Goal: Task Accomplishment & Management: Use online tool/utility

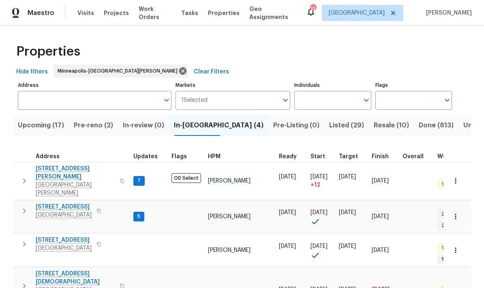
click at [43, 129] on span "Upcoming (17)" at bounding box center [41, 125] width 46 height 11
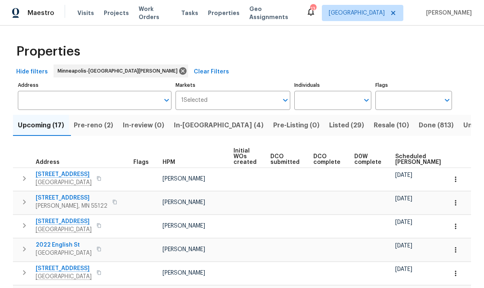
click at [403, 154] on span "Scheduled COE" at bounding box center [418, 159] width 46 height 11
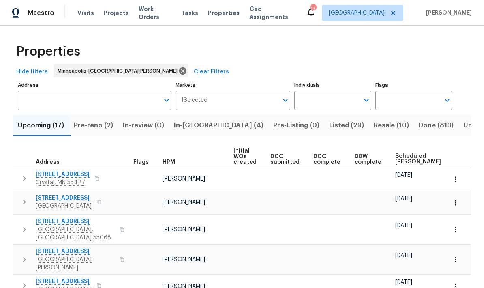
click at [89, 120] on span "Pre-reno (2)" at bounding box center [93, 125] width 39 height 11
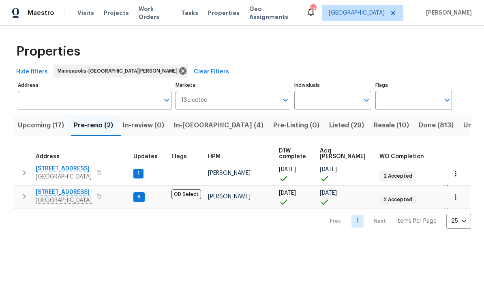
click at [64, 195] on span "[STREET_ADDRESS]" at bounding box center [64, 192] width 56 height 8
click at [197, 129] on span "In-reno (4)" at bounding box center [219, 125] width 90 height 11
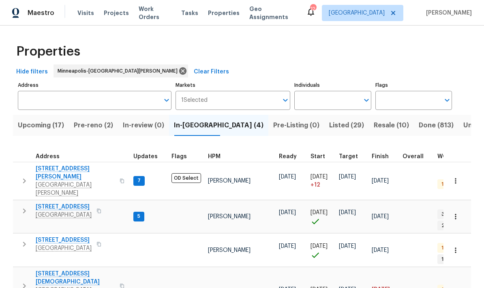
click at [69, 171] on span "1147 Hoyt Ave W" at bounding box center [75, 173] width 79 height 16
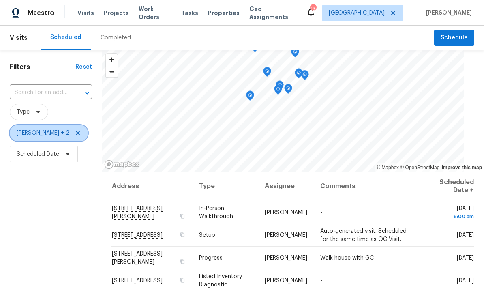
click at [76, 135] on icon at bounding box center [78, 133] width 4 height 4
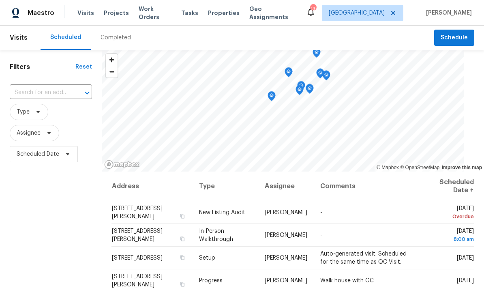
click at [68, 239] on div "Filters Reset ​ Type Assignee Scheduled Date" at bounding box center [51, 226] width 102 height 352
click at [72, 88] on div at bounding box center [81, 92] width 21 height 11
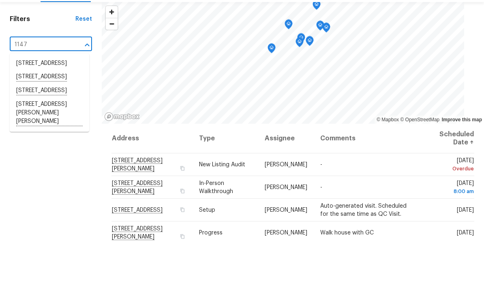
type input "1147"
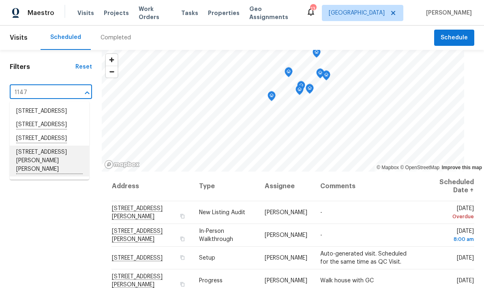
click at [67, 153] on li "1147 Hoyt Ave W, St. Paul, MN 55108" at bounding box center [49, 161] width 79 height 31
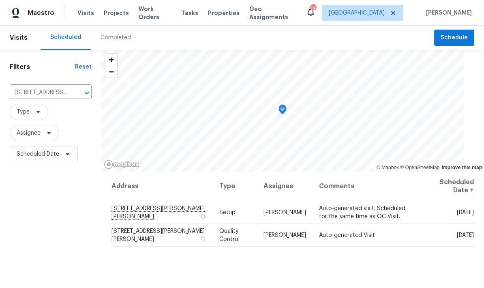
click at [80, 94] on icon "Clear" at bounding box center [76, 93] width 8 height 8
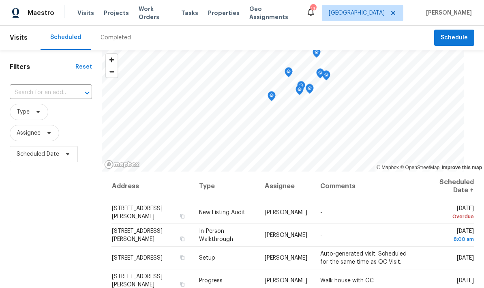
click at [71, 89] on div at bounding box center [81, 92] width 21 height 11
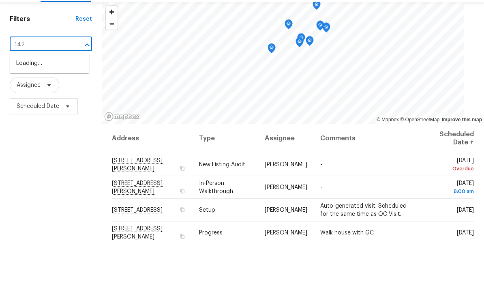
type input "1426"
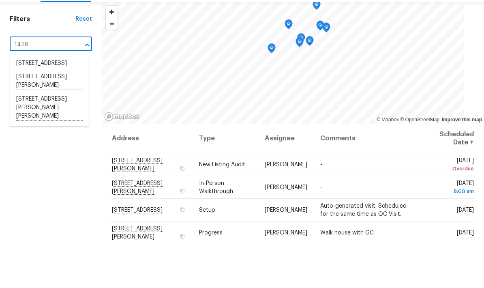
scroll to position [32, 0]
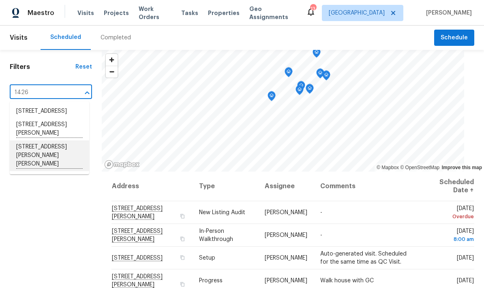
click at [54, 140] on li "1426 Burr St, St. Paul, MN 55130" at bounding box center [49, 155] width 79 height 31
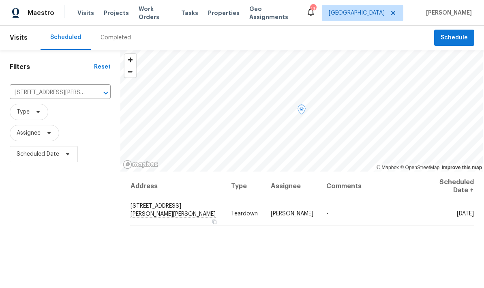
click at [185, 211] on span "1426 Burr St, St. Paul, MN 55130" at bounding box center [173, 210] width 85 height 14
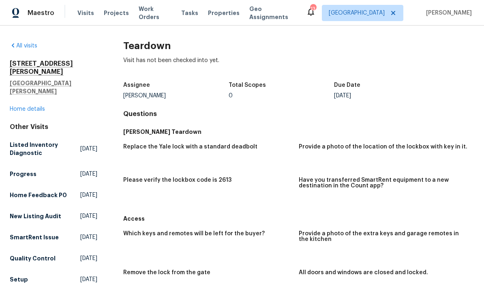
click at [37, 106] on link "Home details" at bounding box center [27, 109] width 35 height 6
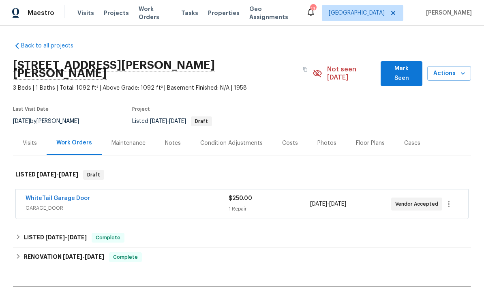
click at [81, 195] on link "WhiteTail Garage Door" at bounding box center [58, 198] width 64 height 6
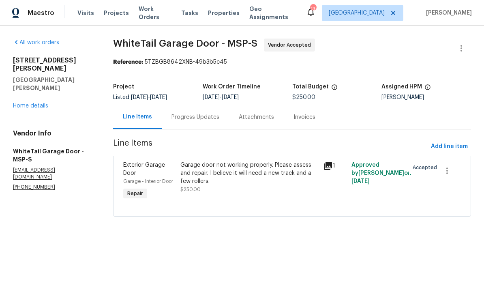
click at [206, 113] on div "Progress Updates" at bounding box center [195, 117] width 67 height 24
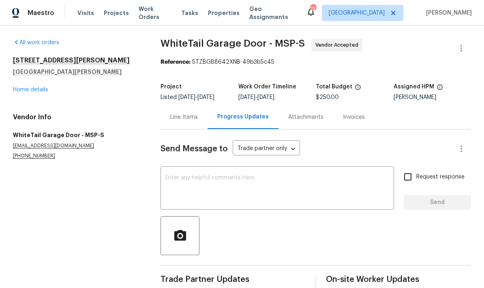
scroll to position [14, 0]
click at [46, 71] on div "1426 Burr St St. Paul, MN 55130 Home details" at bounding box center [77, 74] width 128 height 37
click at [40, 87] on link "Home details" at bounding box center [30, 90] width 35 height 6
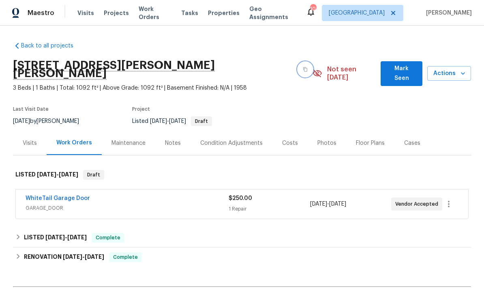
click at [303, 67] on icon "button" at bounding box center [305, 69] width 5 height 5
click at [298, 64] on button "button" at bounding box center [305, 69] width 15 height 15
click at [298, 66] on button "button" at bounding box center [305, 69] width 15 height 15
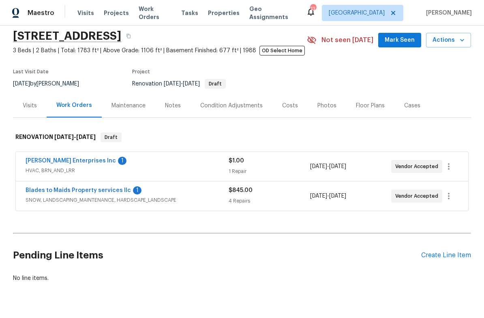
scroll to position [29, 0]
click at [95, 193] on link "Blades to Maids Property services llc" at bounding box center [78, 191] width 105 height 6
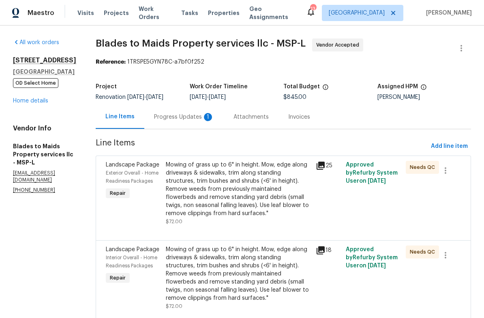
click at [165, 119] on div "Progress Updates 1" at bounding box center [184, 117] width 60 height 8
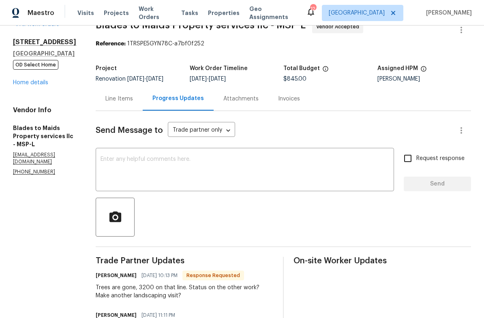
scroll to position [17, 0]
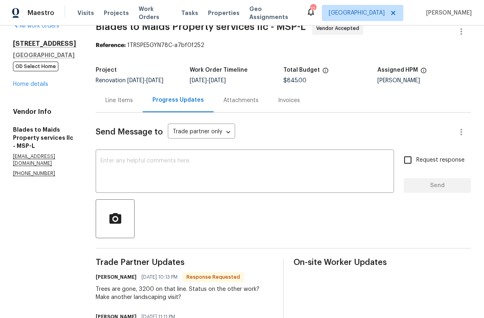
click at [105, 101] on div "Line Items" at bounding box center [119, 100] width 28 height 8
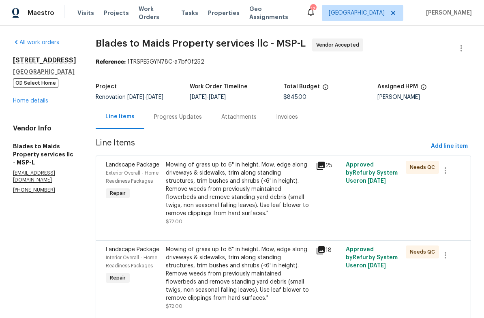
click at [34, 104] on link "Home details" at bounding box center [30, 101] width 35 height 6
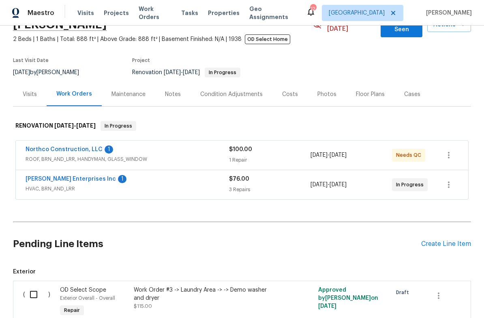
scroll to position [117, 0]
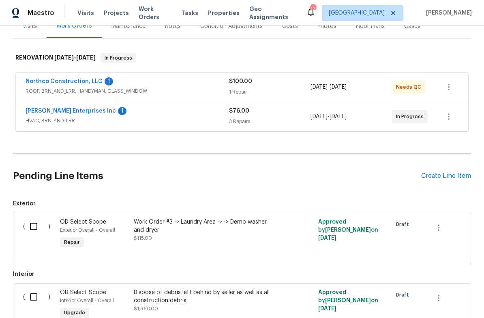
click at [87, 79] on link "Northco Construction, LLC" at bounding box center [64, 82] width 77 height 6
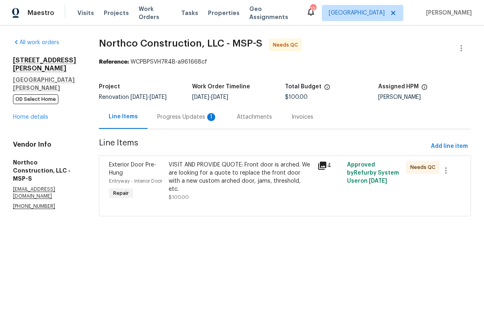
click at [187, 119] on div "Progress Updates 1" at bounding box center [187, 117] width 60 height 8
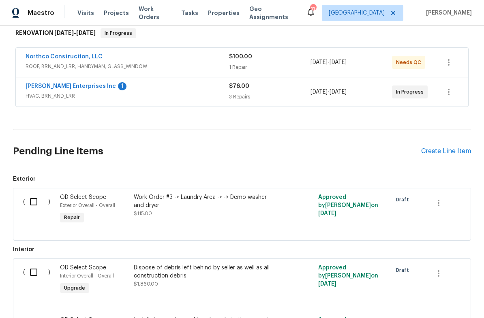
scroll to position [141, 0]
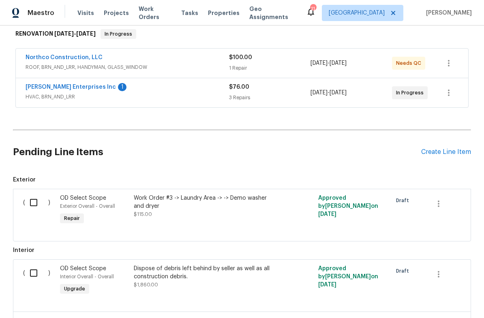
click at [69, 84] on link "[PERSON_NAME] Enterprises Inc" at bounding box center [71, 87] width 90 height 6
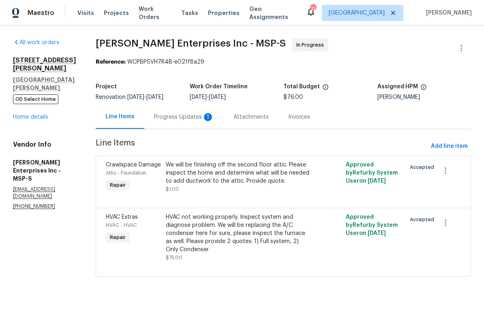
click at [175, 118] on div "Progress Updates 1" at bounding box center [184, 117] width 60 height 8
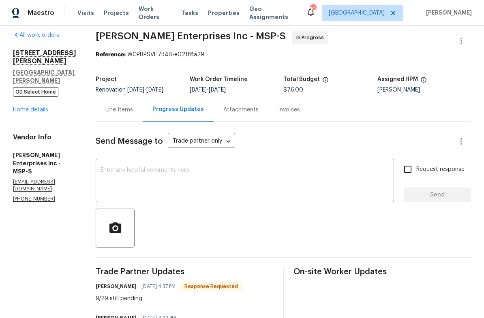
scroll to position [7, 0]
click at [32, 107] on link "Home details" at bounding box center [30, 110] width 35 height 6
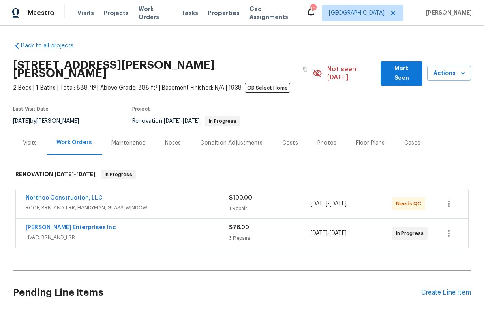
click at [73, 225] on link "[PERSON_NAME] Enterprises Inc" at bounding box center [71, 228] width 90 height 6
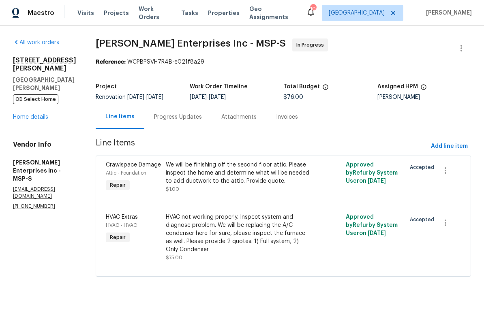
click at [175, 120] on div "Progress Updates" at bounding box center [178, 117] width 48 height 8
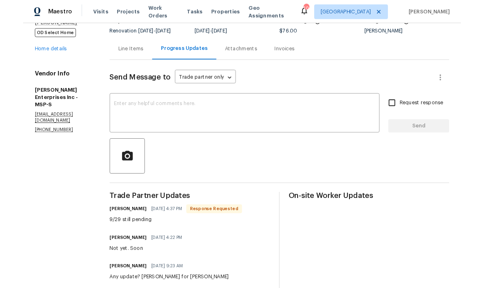
scroll to position [65, 0]
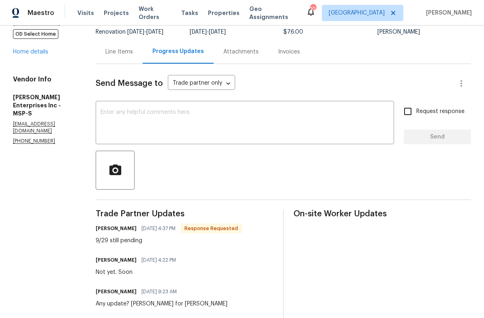
click at [124, 124] on textarea at bounding box center [245, 123] width 289 height 28
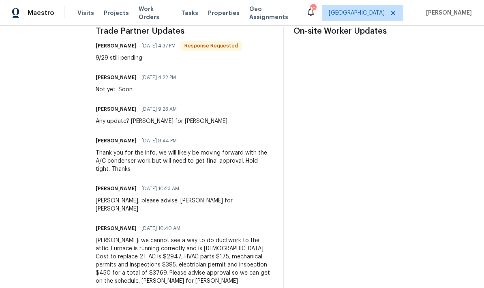
scroll to position [251, 0]
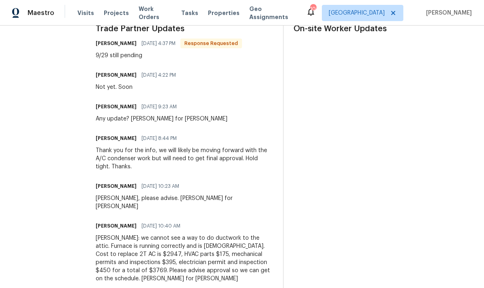
type textarea "Hello"
click at [202, 234] on div "Per Jim: we cannot see a way to do ductwork to the attic. Furnace is running co…" at bounding box center [185, 258] width 178 height 49
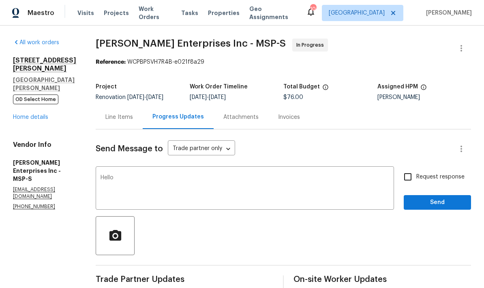
scroll to position [0, 0]
click at [114, 113] on div "Line Items" at bounding box center [119, 117] width 28 height 8
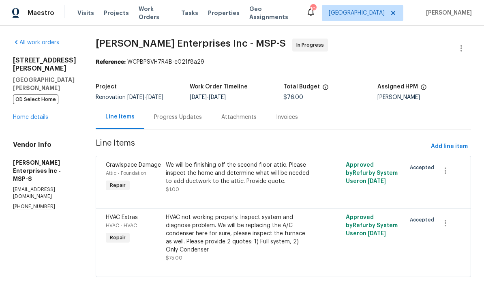
click at [196, 118] on div "Progress Updates" at bounding box center [177, 117] width 67 height 24
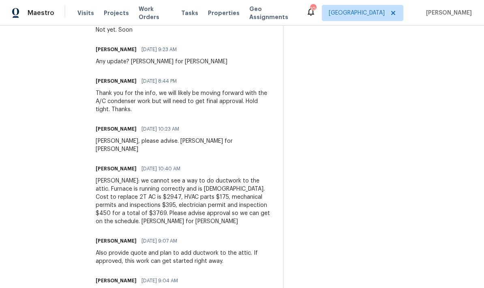
scroll to position [307, 0]
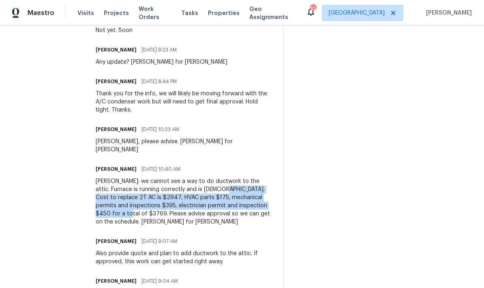
copy div "Cost to replace 2T AC is $2947, HVAC parts $175, mechanical permits and inspect…"
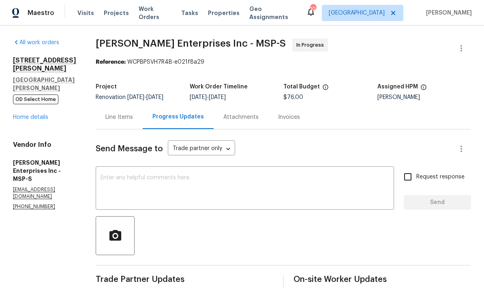
scroll to position [0, 0]
click at [120, 122] on div "Line Items" at bounding box center [119, 117] width 47 height 24
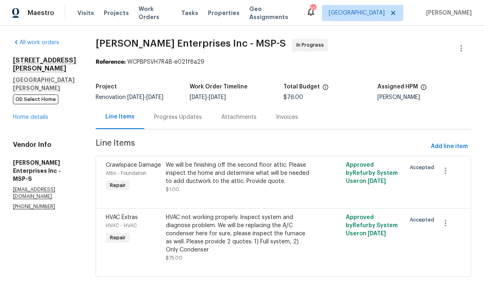
scroll to position [13, 0]
click at [447, 218] on icon "button" at bounding box center [446, 223] width 10 height 10
click at [456, 210] on li "Cancel" at bounding box center [450, 210] width 31 height 13
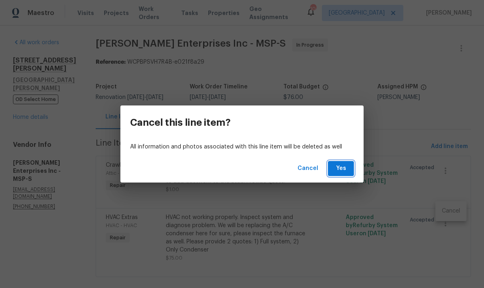
click at [342, 169] on span "Yes" at bounding box center [340, 168] width 13 height 10
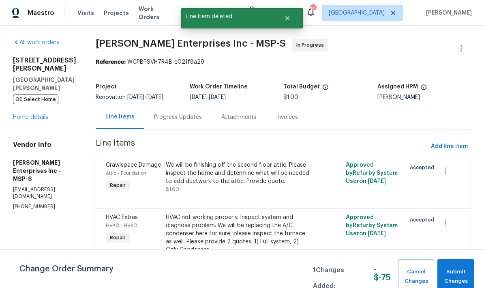
scroll to position [0, 0]
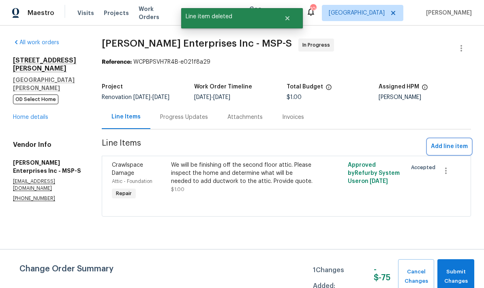
click at [454, 145] on span "Add line item" at bounding box center [449, 146] width 37 height 10
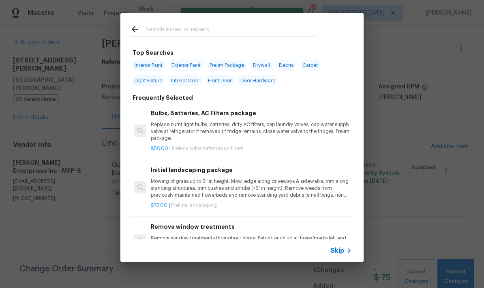
click at [227, 25] on input "text" at bounding box center [232, 30] width 172 height 12
type input "Hvac"
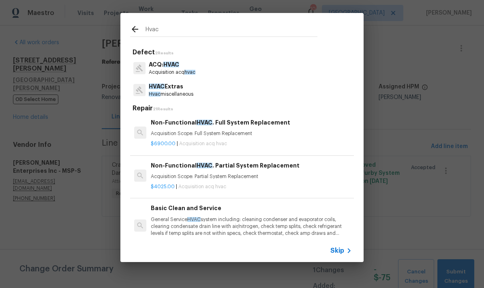
scroll to position [273, 0]
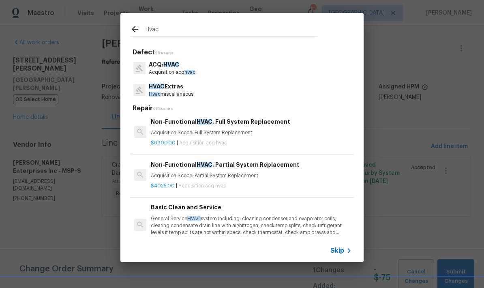
click at [257, 167] on div "Non-Functional HVAC . Partial System Replacement Acquisition Scope: Partial Sys…" at bounding box center [251, 169] width 201 height 19
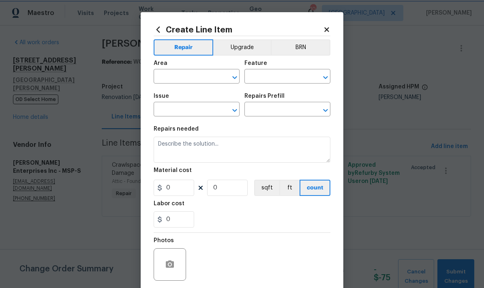
type input "Acquisition"
type input "ACQ: HVAC"
type textarea "Acquisition Scope: Partial System Replacement"
type input "1"
type input "Non-Functional HVAC. Partial System Replacement $4,025.00"
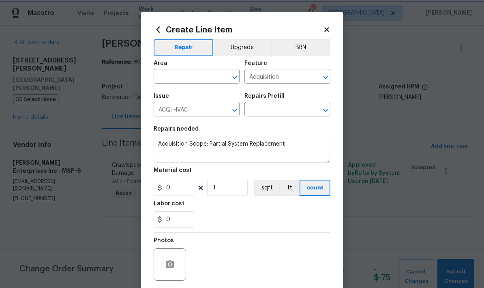
type input "4025"
click at [193, 74] on input "text" at bounding box center [185, 77] width 63 height 13
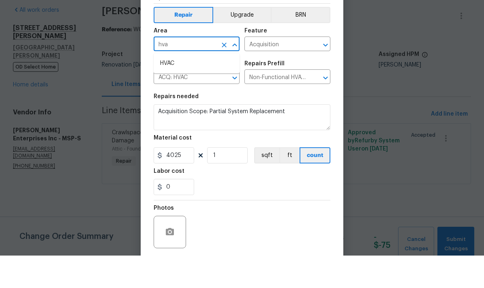
type input "hvac"
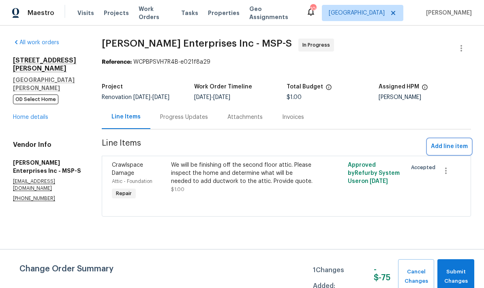
click at [452, 144] on span "Add line item" at bounding box center [449, 146] width 37 height 10
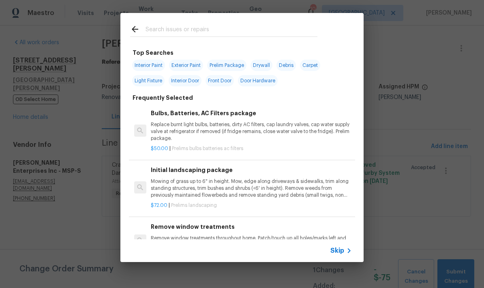
click at [266, 25] on input "text" at bounding box center [232, 30] width 172 height 12
type input "Hvac"
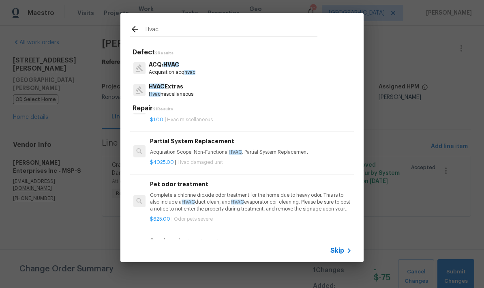
scroll to position [653, 1]
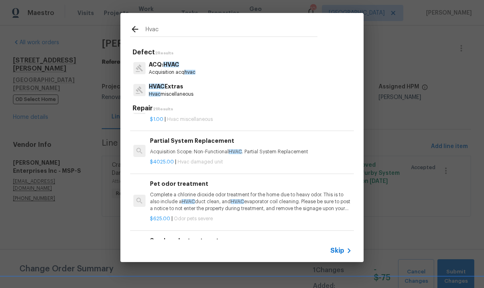
click at [289, 148] on p "Acquisition Scope: Non-Functional HVAC . Partial System Replacement" at bounding box center [250, 151] width 201 height 7
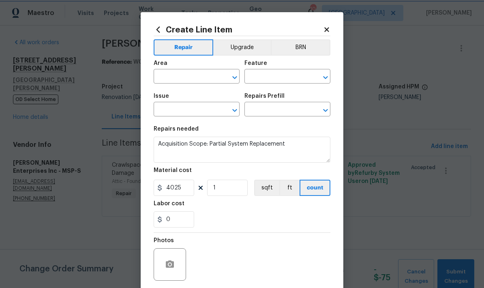
type input "HVAC"
type input "Damaged unit"
type input "Non-Functional HVAC. Partial System Replacement $4,025.00"
type textarea "Acquisition Scope: Non-Functional HVAC. Partial System Replacement"
type input "Partial System Replacement $4,025.00"
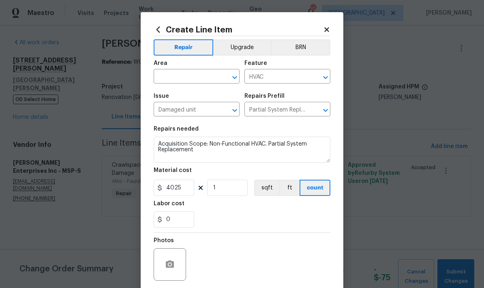
click at [203, 77] on input "text" at bounding box center [185, 77] width 63 height 13
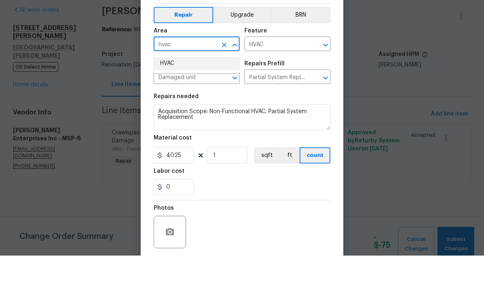
click at [181, 89] on li "HVAC" at bounding box center [197, 95] width 86 height 13
type input "HVAC"
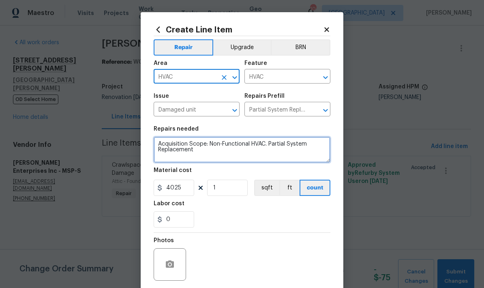
click at [184, 145] on textarea "Acquisition Scope: Non-Functional HVAC. Partial System Replacement" at bounding box center [242, 150] width 177 height 26
click at [178, 139] on textarea "Acquisition Scope: Non-Functional HVAC. Partial System Replacement" at bounding box center [242, 150] width 177 height 26
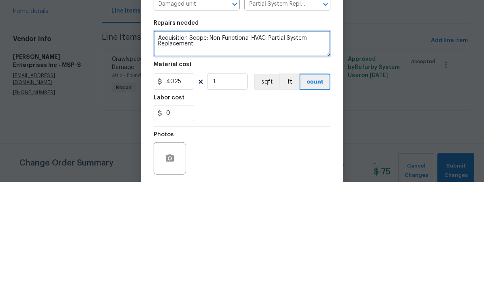
click at [177, 137] on textarea "Acquisition Scope: Non-Functional HVAC. Partial System Replacement" at bounding box center [242, 150] width 177 height 26
paste textarea "Cost to replace 2T AC is $2947, HVAC parts $175, mechanical permits and inspect…"
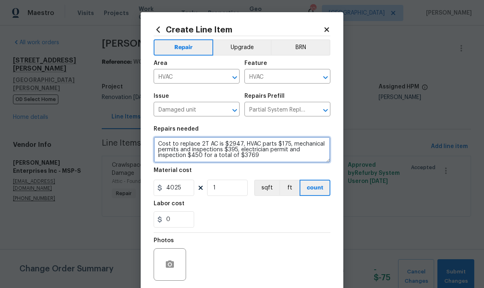
type textarea "Cost to replace 2T AC is $2947, HVAC parts $175, mechanical permits and inspect…"
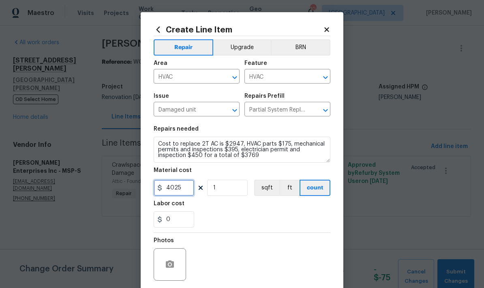
click at [190, 186] on input "4025" at bounding box center [174, 188] width 41 height 16
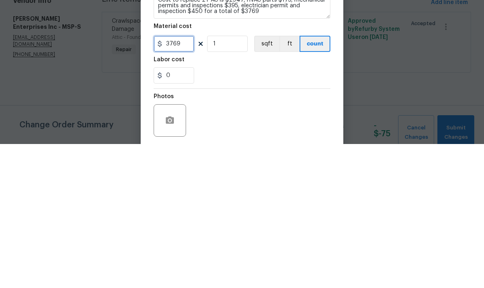
type input "3769"
click at [303, 211] on div "0" at bounding box center [242, 219] width 177 height 16
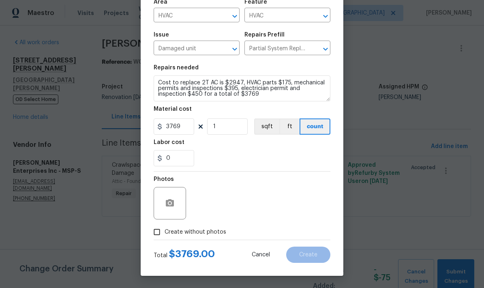
scroll to position [63, 0]
click at [161, 230] on input "Create without photos" at bounding box center [156, 231] width 15 height 15
checkbox input "true"
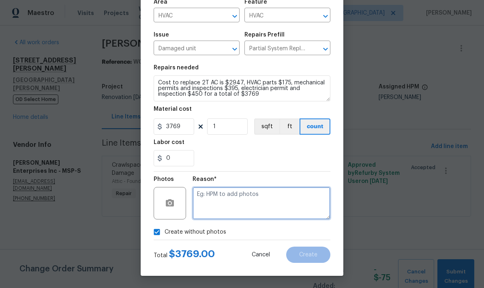
click at [242, 195] on textarea at bounding box center [262, 203] width 138 height 32
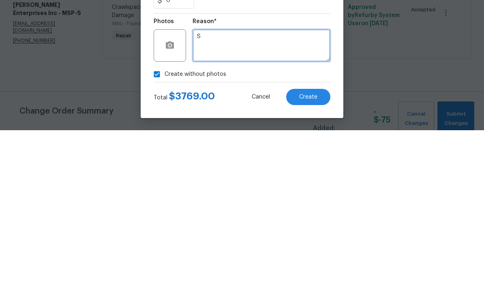
type textarea "S"
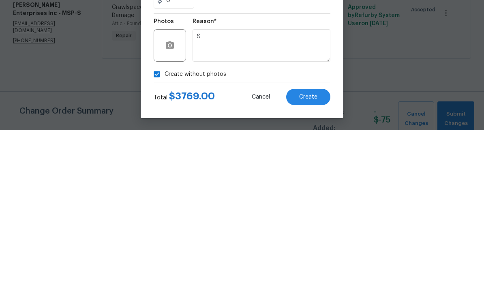
click at [267, 224] on div "Create without photos" at bounding box center [242, 231] width 177 height 15
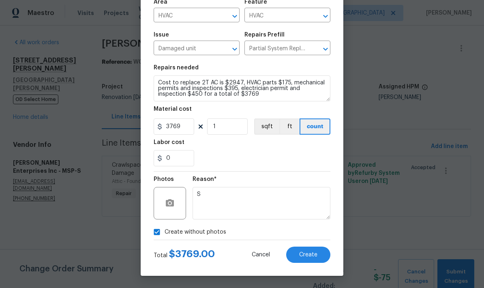
click at [319, 258] on button "Create" at bounding box center [308, 254] width 44 height 16
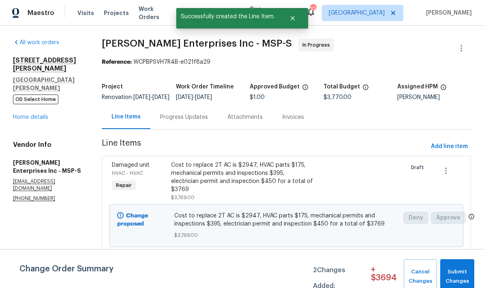
click at [463, 274] on span "Submit Changes" at bounding box center [457, 276] width 26 height 19
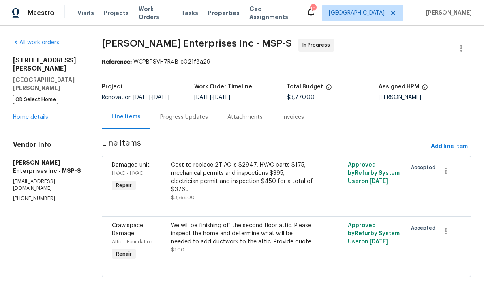
scroll to position [0, 0]
click at [203, 116] on div "Progress Updates" at bounding box center [184, 117] width 48 height 8
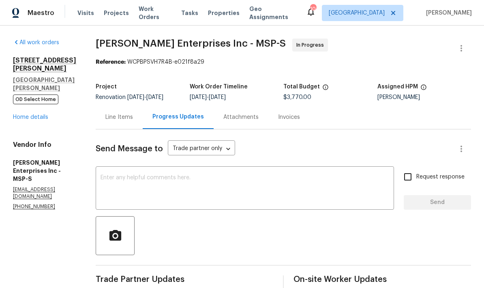
click at [253, 173] on div "x ​" at bounding box center [245, 188] width 298 height 41
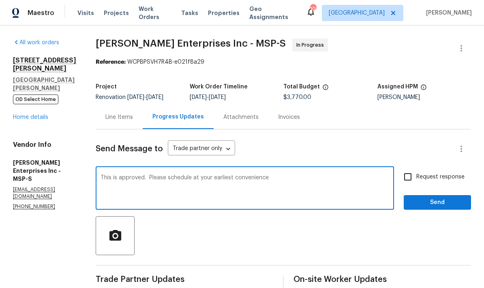
type textarea "This is approved. Please schedule at your earliest convenience"
click at [456, 197] on span "Send" at bounding box center [437, 202] width 54 height 10
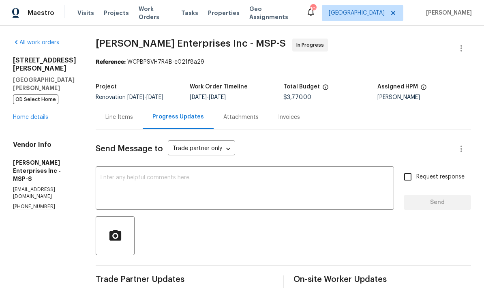
click at [40, 114] on link "Home details" at bounding box center [30, 117] width 35 height 6
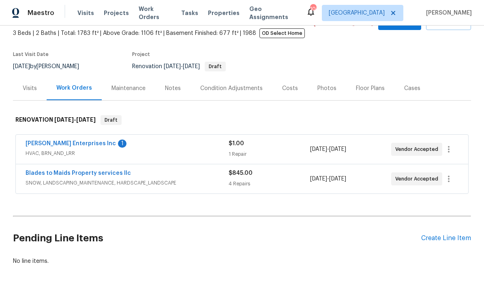
scroll to position [32, 0]
click at [448, 234] on div "Create Line Item" at bounding box center [446, 238] width 50 height 8
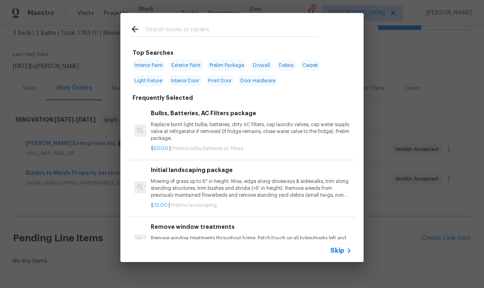
click at [208, 27] on input "text" at bounding box center [232, 30] width 172 height 12
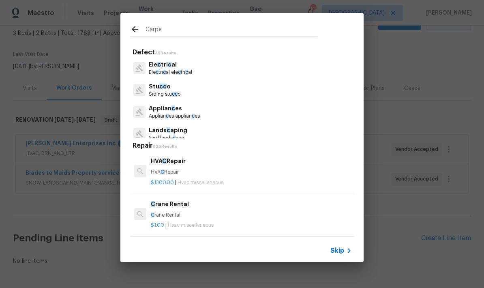
type input "Carpet"
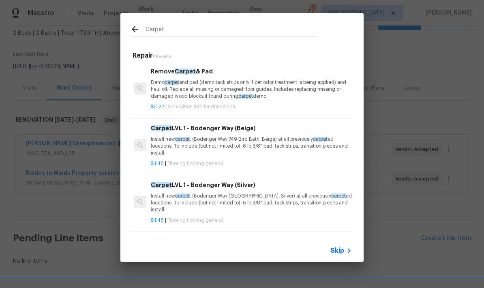
click at [283, 141] on p "Install new carpet . (Bodenger Way 749 Bird Bath, Beige) at all previously carp…" at bounding box center [251, 146] width 201 height 21
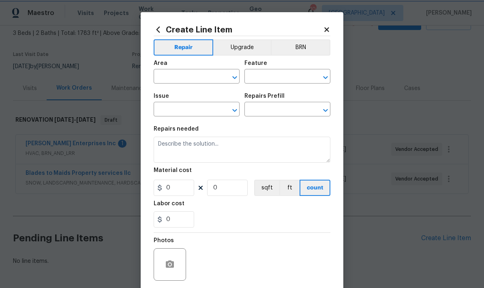
type input "Overall Flooring"
type input "Flooring General"
type input "Carpet LVL 1 - Bodenger Way (Beige) $1.48"
type textarea "Install new carpet. (Bodenger Way 749 Bird Bath, Beige) at all previously carpe…"
type input "1.48"
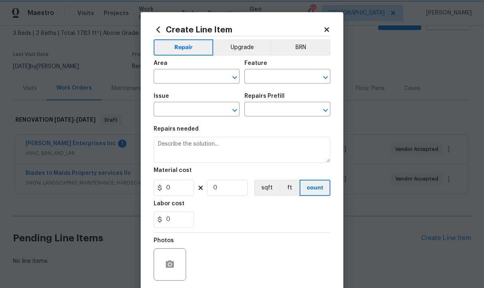
type input "1"
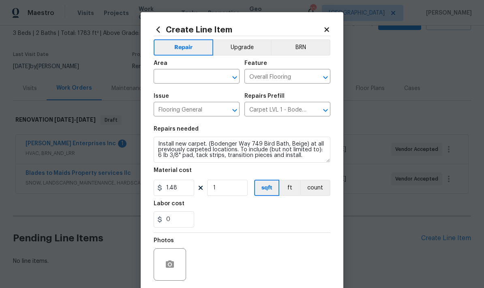
click at [201, 83] on input "text" at bounding box center [185, 77] width 63 height 13
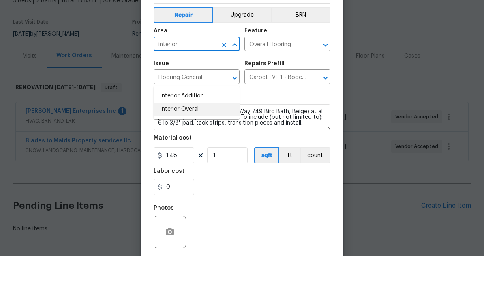
click at [200, 135] on li "Interior Overall" at bounding box center [197, 141] width 86 height 13
type input "Interior Overall"
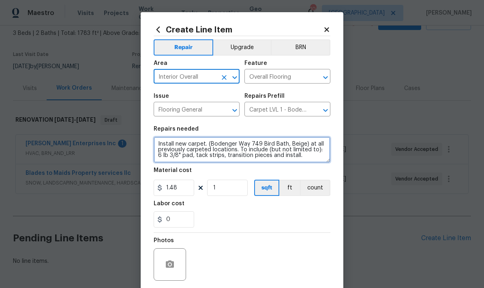
click at [223, 143] on textarea "Install new carpet. (Bodenger Way 749 Bird Bath, Beige) at all previously carpe…" at bounding box center [242, 150] width 177 height 26
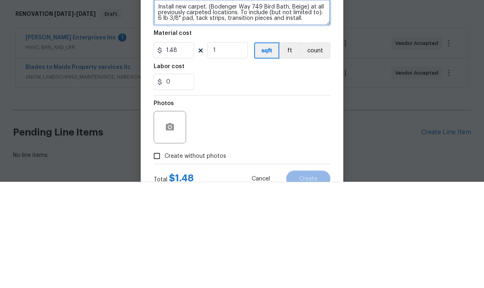
scroll to position [29, 0]
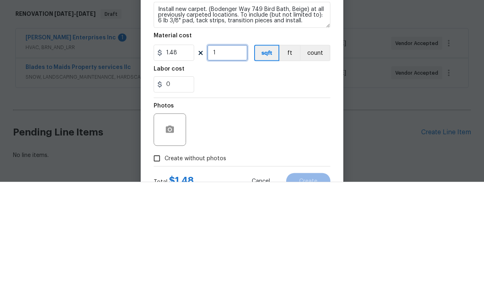
click at [235, 151] on input "1" at bounding box center [227, 159] width 41 height 16
type input "1200"
click at [278, 182] on div "0" at bounding box center [242, 190] width 177 height 16
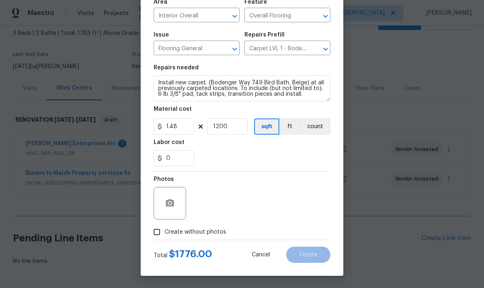
scroll to position [63, 0]
click at [163, 230] on input "Create without photos" at bounding box center [156, 231] width 15 height 15
checkbox input "true"
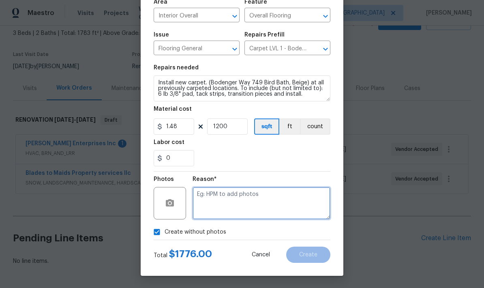
click at [227, 200] on textarea at bounding box center [262, 203] width 138 height 32
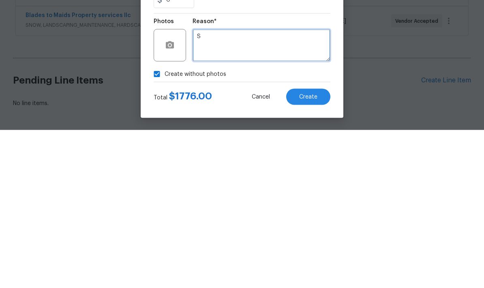
click at [234, 187] on textarea "S" at bounding box center [262, 203] width 138 height 32
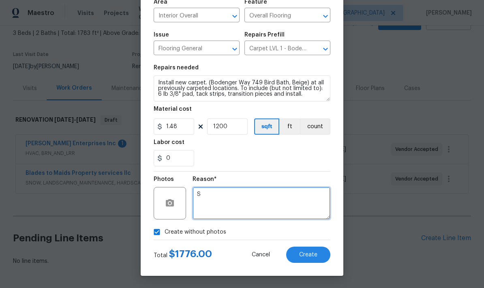
type textarea "S"
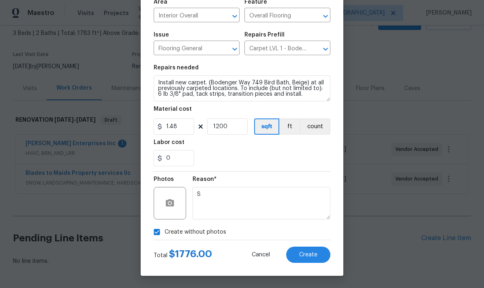
click at [270, 152] on div "0" at bounding box center [242, 158] width 177 height 16
click at [232, 133] on input "1200" at bounding box center [227, 126] width 41 height 16
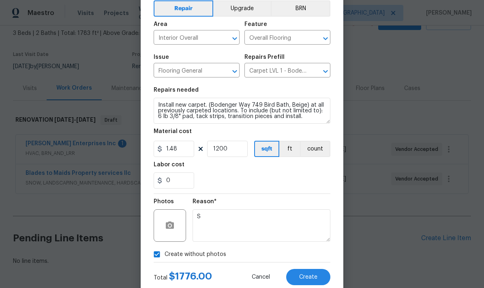
scroll to position [39, 0]
click at [233, 153] on input "1200" at bounding box center [227, 149] width 41 height 16
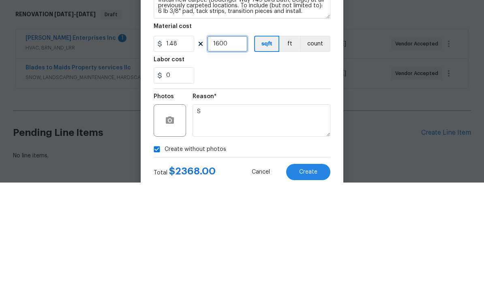
type input "1600"
click at [292, 173] on div "0" at bounding box center [242, 181] width 177 height 16
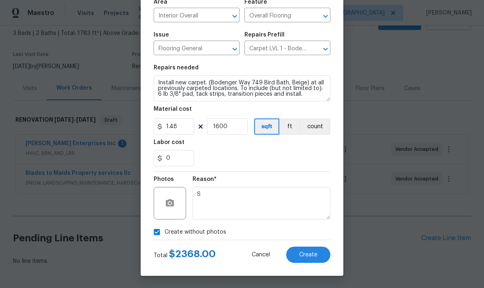
scroll to position [63, 0]
click at [321, 256] on button "Create" at bounding box center [308, 254] width 44 height 16
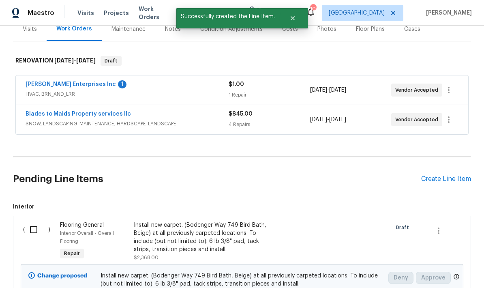
scroll to position [106, 0]
click at [452, 175] on div "Create Line Item" at bounding box center [446, 179] width 50 height 8
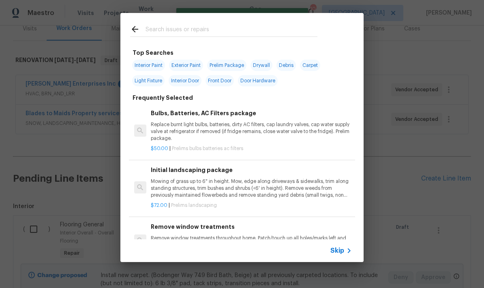
click at [223, 28] on input "text" at bounding box center [232, 30] width 172 height 12
type input "Carpet"
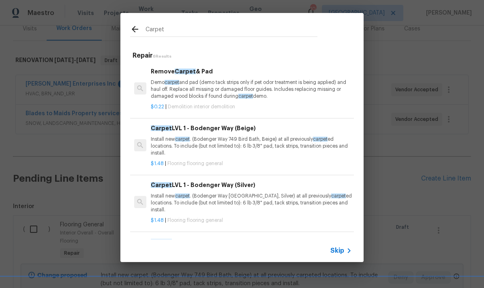
click at [231, 82] on p "Demo carpet and pad (demo tack strips only if pet odor treatment is being appli…" at bounding box center [251, 89] width 201 height 21
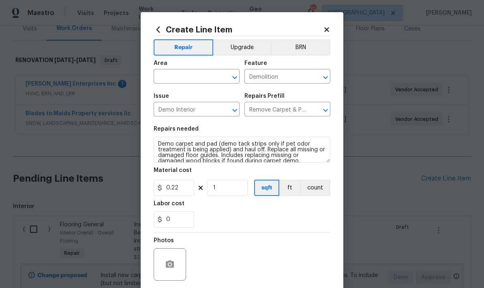
click at [203, 84] on input "text" at bounding box center [185, 77] width 63 height 13
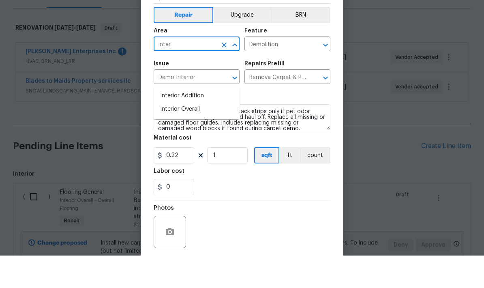
click at [202, 135] on li "Interior Overall" at bounding box center [197, 141] width 86 height 13
type input "Interior Overall"
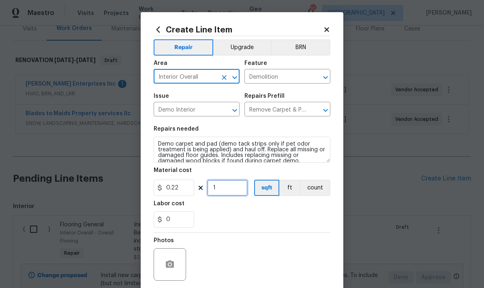
click at [225, 191] on input "1" at bounding box center [227, 188] width 41 height 16
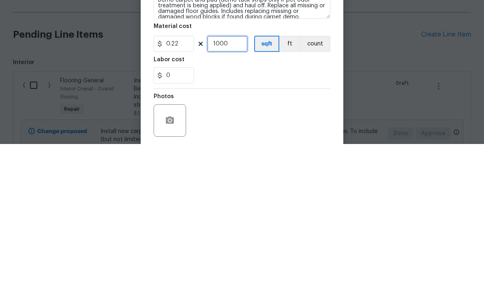
type input "1000"
click at [306, 211] on div "0" at bounding box center [242, 219] width 177 height 16
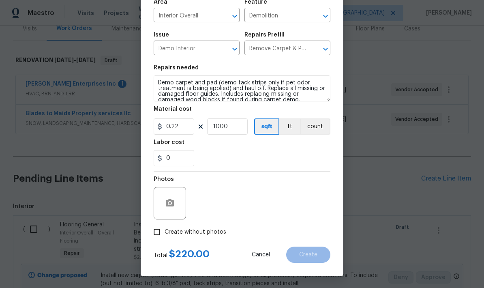
scroll to position [63, 0]
click at [161, 229] on input "Create without photos" at bounding box center [156, 231] width 15 height 15
checkbox input "true"
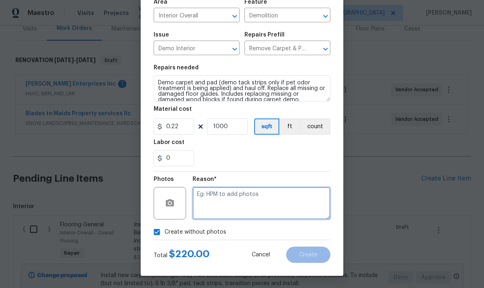
click at [225, 202] on textarea at bounding box center [262, 203] width 138 height 32
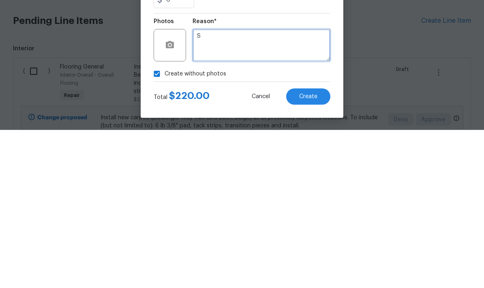
type textarea "S"
click at [256, 224] on div "Create without photos" at bounding box center [242, 231] width 177 height 15
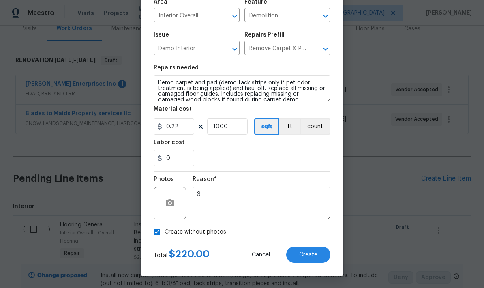
click at [326, 261] on button "Create" at bounding box center [308, 254] width 44 height 16
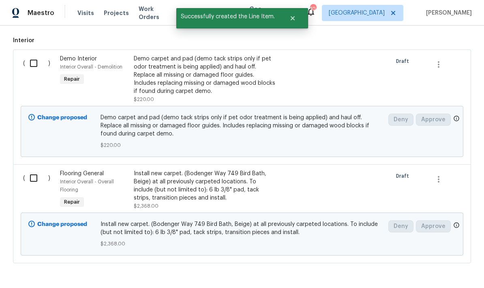
scroll to position [271, 0]
click at [39, 170] on input "checkbox" at bounding box center [36, 178] width 23 height 17
checkbox input "true"
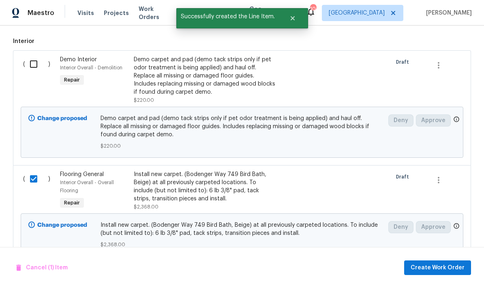
click at [42, 56] on input "checkbox" at bounding box center [36, 64] width 23 height 17
checkbox input "true"
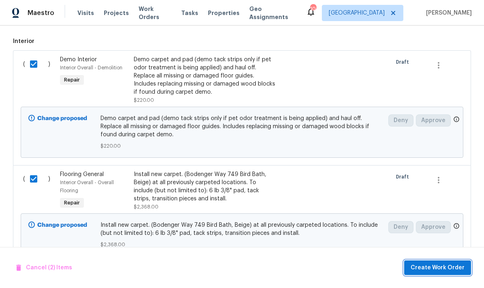
click at [458, 267] on span "Create Work Order" at bounding box center [438, 268] width 54 height 10
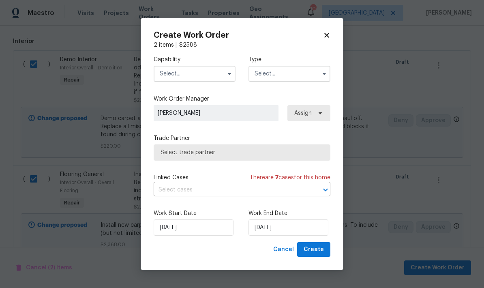
click at [218, 75] on input "text" at bounding box center [195, 74] width 82 height 16
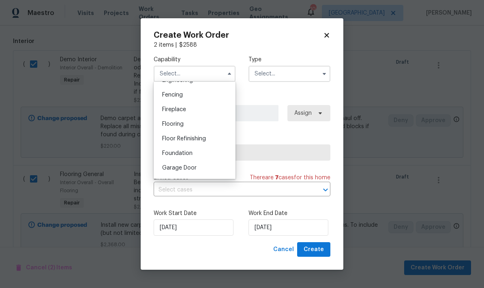
scroll to position [289, 0]
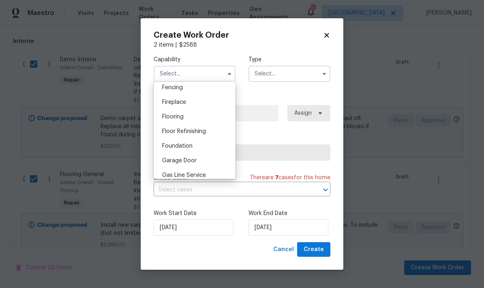
click at [200, 117] on div "Flooring" at bounding box center [195, 116] width 78 height 15
type input "Flooring"
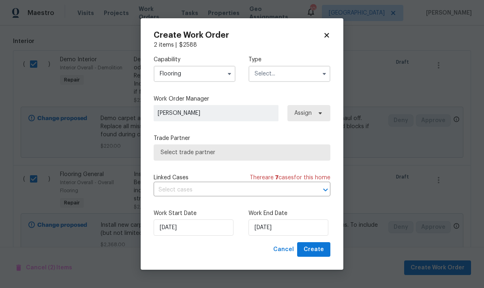
click at [307, 71] on input "text" at bounding box center [289, 74] width 82 height 16
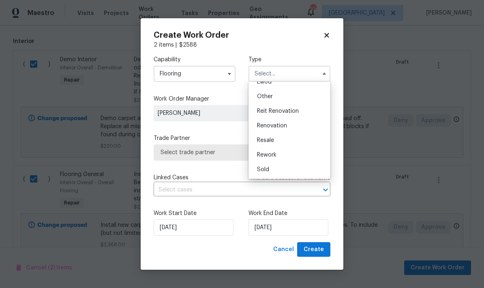
scroll to position [96, 0]
click at [285, 126] on span "Renovation" at bounding box center [272, 126] width 30 height 6
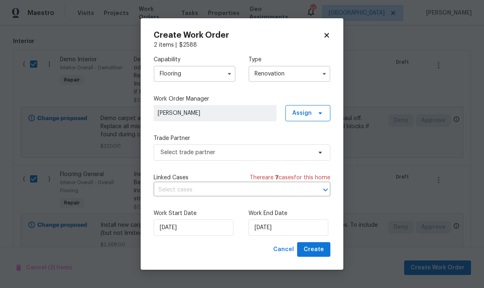
type input "Renovation"
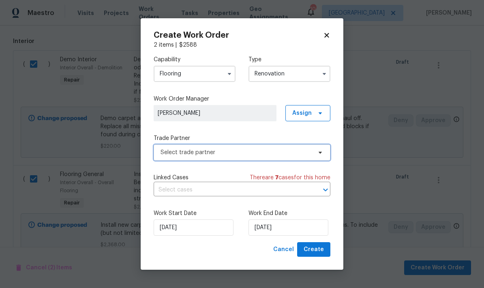
click at [310, 150] on span "Select trade partner" at bounding box center [236, 152] width 151 height 8
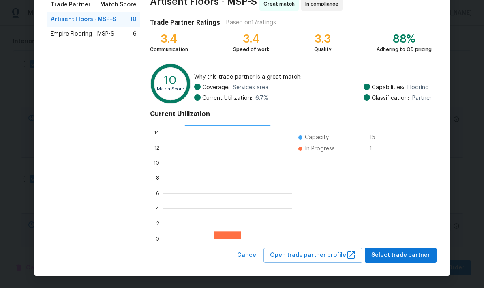
scroll to position [70, 0]
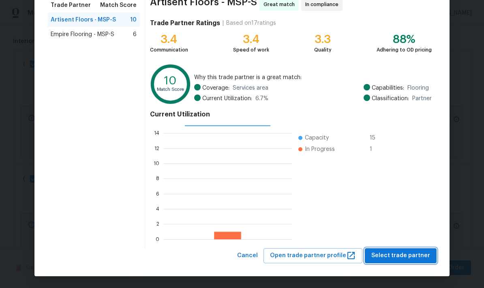
click at [414, 262] on button "Select trade partner" at bounding box center [401, 255] width 72 height 15
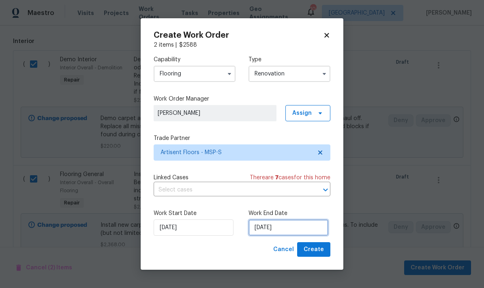
click at [258, 236] on input "10/2/2025" at bounding box center [288, 227] width 80 height 16
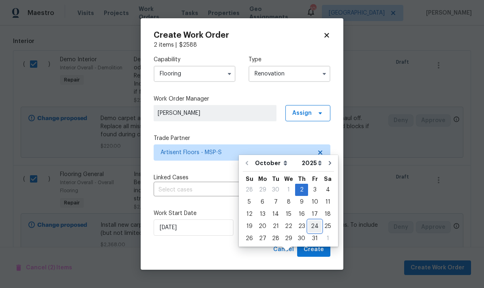
click at [312, 221] on div "24" at bounding box center [314, 226] width 13 height 11
type input "10/24/2025"
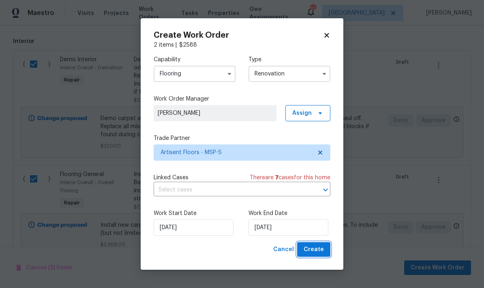
click at [326, 250] on button "Create" at bounding box center [313, 249] width 33 height 15
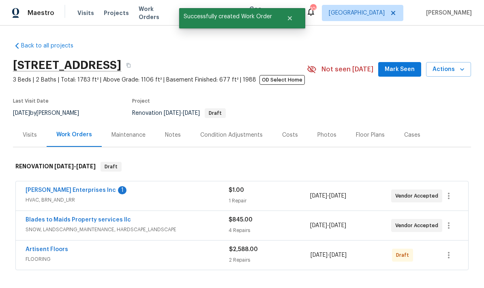
scroll to position [0, 0]
click at [444, 250] on icon "button" at bounding box center [449, 255] width 10 height 10
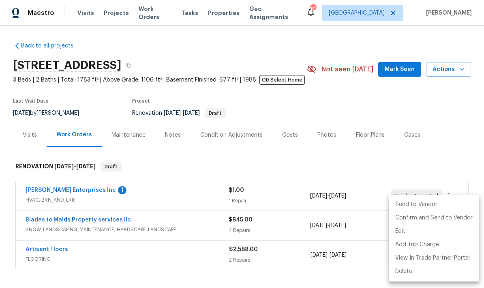
click at [427, 204] on li "Send to Vendor" at bounding box center [434, 204] width 90 height 13
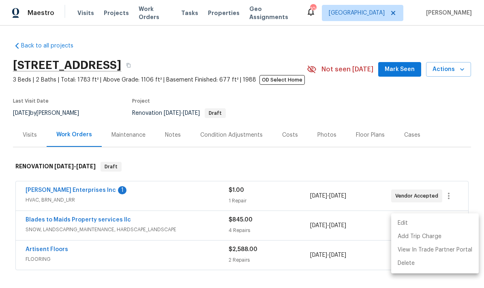
click at [64, 215] on div at bounding box center [242, 144] width 484 height 288
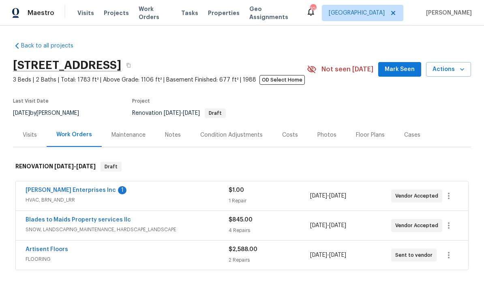
click at [56, 246] on link "Artisent Floors" at bounding box center [47, 249] width 43 height 6
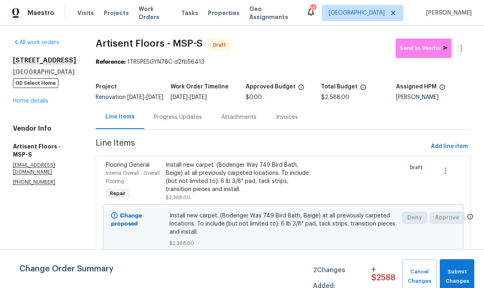
click at [186, 121] on div "Progress Updates" at bounding box center [178, 117] width 48 height 8
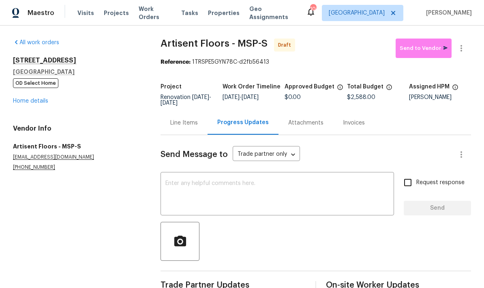
click at [251, 187] on textarea at bounding box center [277, 194] width 224 height 28
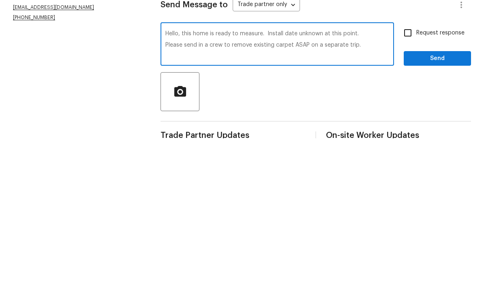
scroll to position [19, 0]
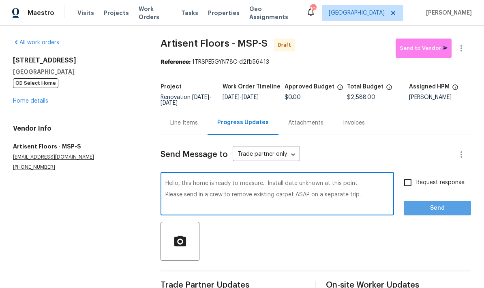
type textarea "Hello, this home is ready to measure. Install date unknown at this point. Pleas…"
click at [455, 203] on span "Send" at bounding box center [437, 208] width 54 height 10
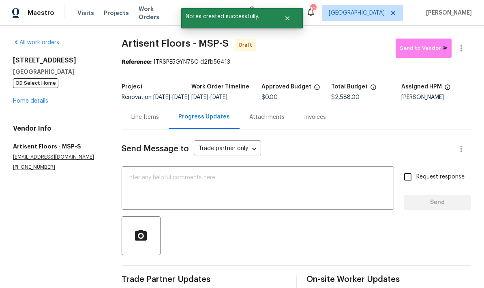
scroll to position [0, 0]
click at [43, 98] on link "Home details" at bounding box center [30, 101] width 35 height 6
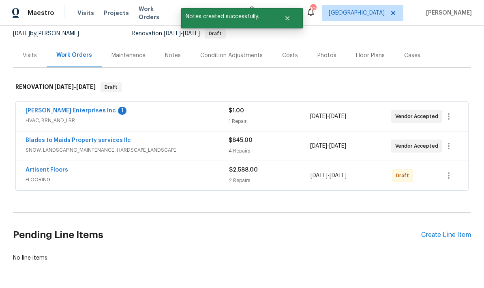
scroll to position [76, 0]
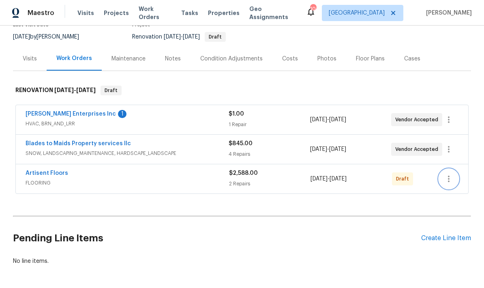
click at [446, 174] on icon "button" at bounding box center [449, 179] width 10 height 10
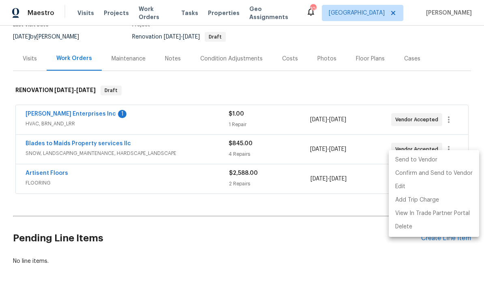
click at [440, 163] on li "Send to Vendor" at bounding box center [434, 159] width 90 height 13
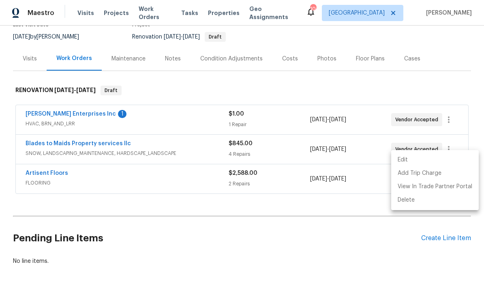
click at [63, 158] on div at bounding box center [242, 144] width 484 height 288
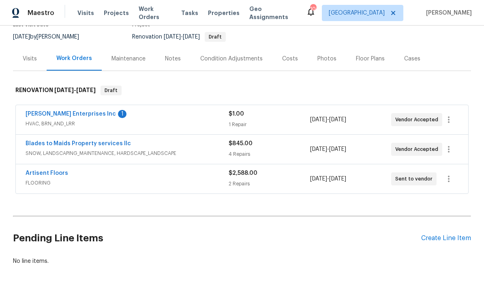
click at [60, 170] on link "Artisent Floors" at bounding box center [47, 173] width 43 height 6
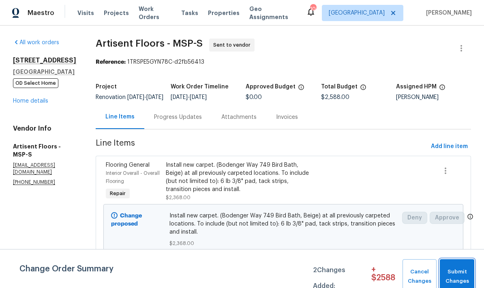
click at [457, 268] on span "Submit Changes" at bounding box center [457, 276] width 26 height 19
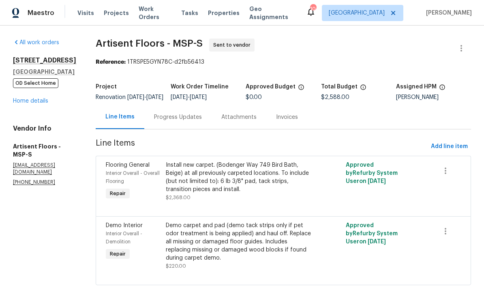
click at [44, 104] on link "Home details" at bounding box center [30, 101] width 35 height 6
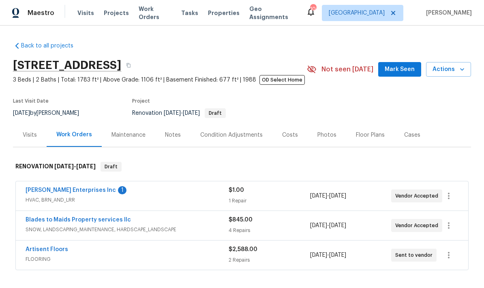
click at [414, 74] on span "Mark Seen" at bounding box center [400, 69] width 30 height 10
click at [176, 134] on div "Notes" at bounding box center [173, 135] width 16 height 8
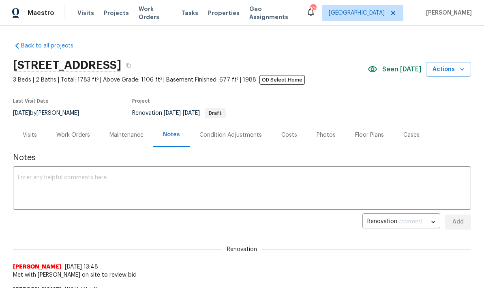
scroll to position [57, 0]
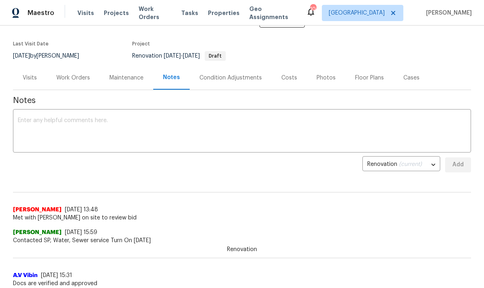
click at [214, 114] on div "x ​" at bounding box center [242, 131] width 458 height 41
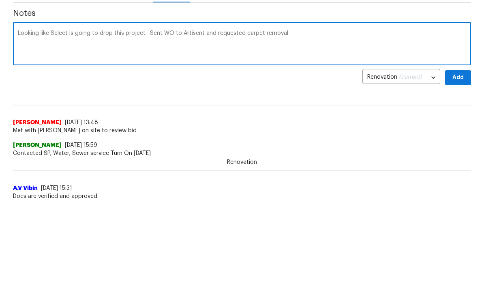
click at [240, 118] on textarea "Looking like Select is going to drop this project. Sent WO to Artisent and requ…" at bounding box center [242, 132] width 448 height 28
click at [333, 111] on div "Looking like Select is going to drop this project. Sent WO to Artisent and requ…" at bounding box center [242, 131] width 458 height 41
click at [248, 118] on textarea "Looking like Select is going to drop this project. Sent WO to Artisent and requ…" at bounding box center [242, 132] width 448 height 28
click at [259, 118] on textarea "Looking like Select is going to drop this project. Sent WO to Artisent and requ…" at bounding box center [242, 132] width 448 height 28
click at [345, 111] on div "Looking like Select is going to drop this project. Sent WO to Artisent and requ…" at bounding box center [242, 131] width 458 height 41
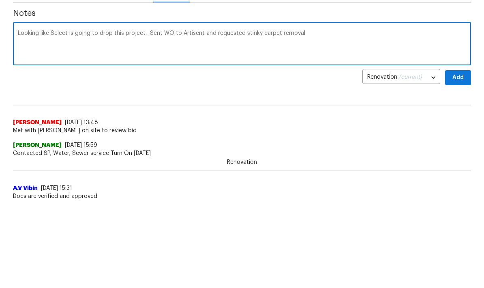
click at [331, 118] on textarea "Looking like Select is going to drop this project. Sent WO to Artisent and requ…" at bounding box center [242, 132] width 448 height 28
type textarea "Looking like Select is going to drop this project. Sent WO to Artisent and requ…"
click at [465, 77] on button "Add" at bounding box center [458, 78] width 26 height 15
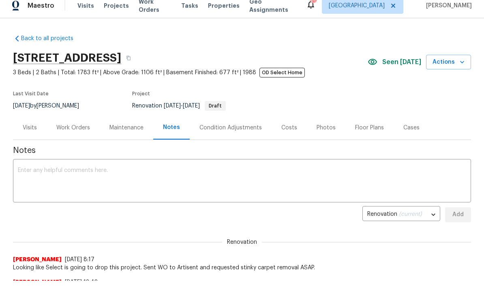
scroll to position [0, 0]
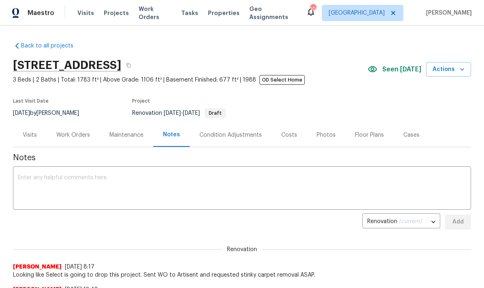
click at [468, 72] on button "Actions" at bounding box center [448, 69] width 45 height 15
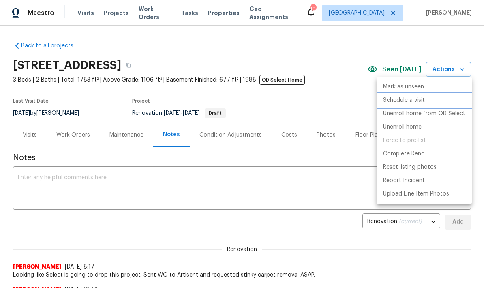
click at [439, 101] on li "Schedule a visit" at bounding box center [424, 100] width 95 height 13
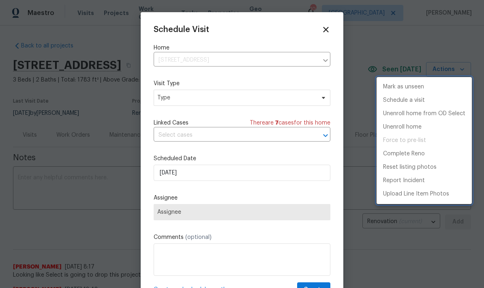
click at [318, 102] on div at bounding box center [242, 144] width 484 height 288
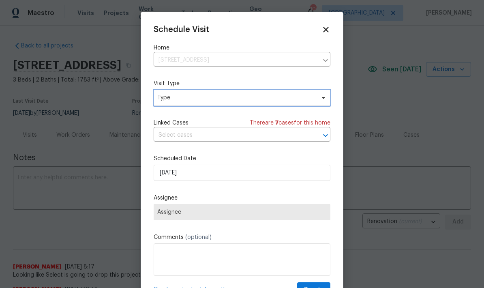
click at [232, 92] on span "Type" at bounding box center [242, 98] width 177 height 16
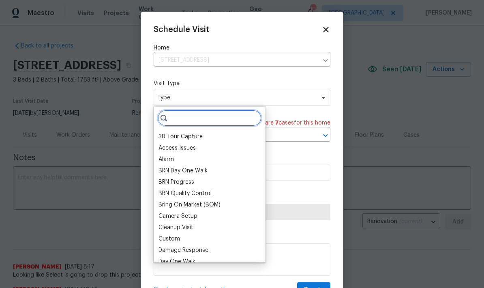
click at [209, 115] on input "search" at bounding box center [210, 118] width 104 height 16
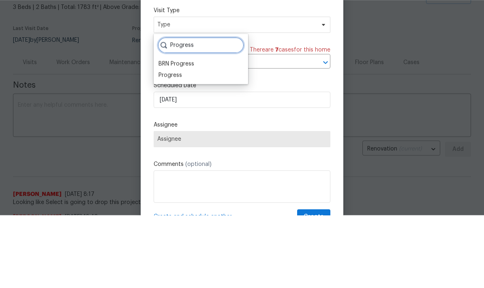
type input "Progress"
click at [180, 144] on div "Progress" at bounding box center [170, 148] width 24 height 8
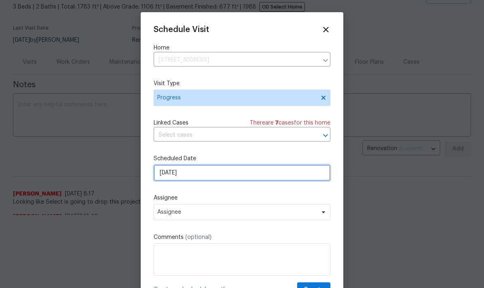
click at [229, 180] on input "10/2/2025" at bounding box center [242, 173] width 177 height 16
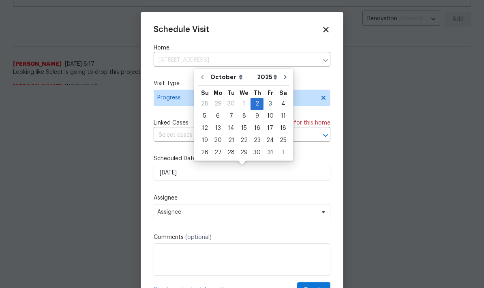
scroll to position [0, 0]
click at [258, 101] on div "2" at bounding box center [257, 103] width 13 height 11
click at [255, 211] on span "Assignee" at bounding box center [236, 212] width 159 height 6
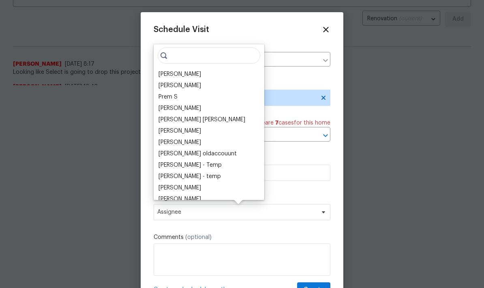
click at [189, 74] on div "[PERSON_NAME]" at bounding box center [179, 74] width 43 height 8
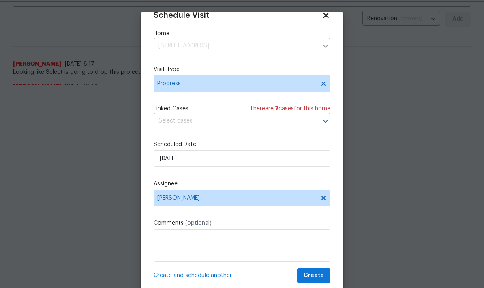
scroll to position [16, 0]
click at [214, 241] on textarea at bounding box center [242, 245] width 177 height 32
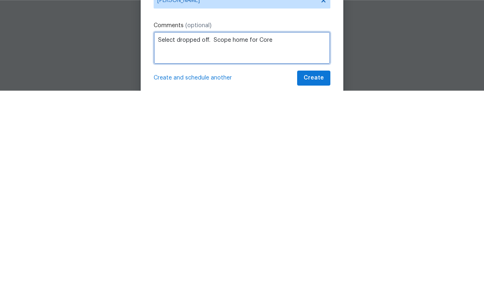
type textarea "Select dropped off. Scope home for Core"
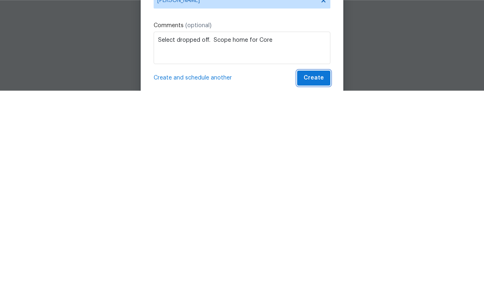
click at [304, 268] on button "Create" at bounding box center [313, 275] width 33 height 15
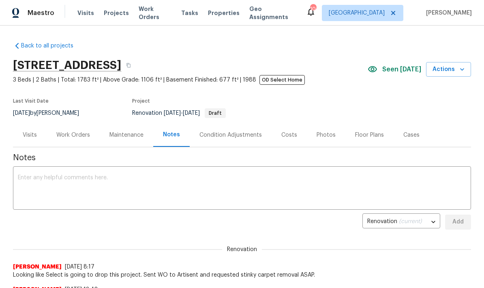
scroll to position [0, 0]
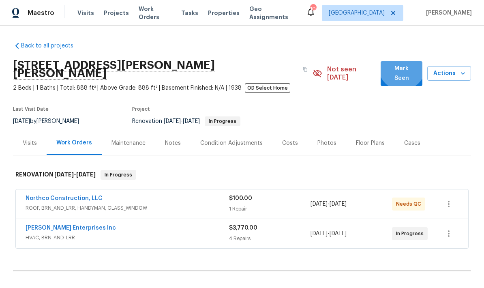
click at [403, 68] on span "Mark Seen" at bounding box center [401, 74] width 29 height 20
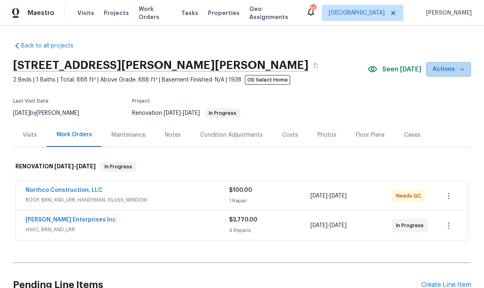
click at [464, 72] on icon "button" at bounding box center [462, 69] width 8 height 8
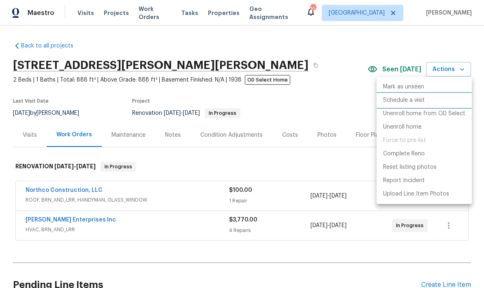
click at [430, 99] on li "Schedule a visit" at bounding box center [424, 100] width 95 height 13
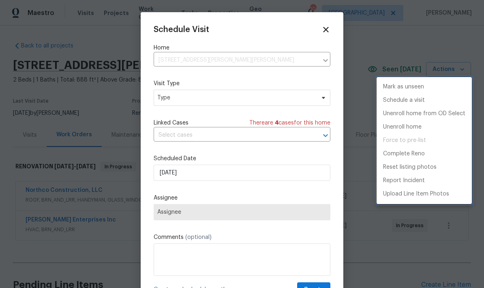
click at [212, 101] on div at bounding box center [242, 144] width 484 height 288
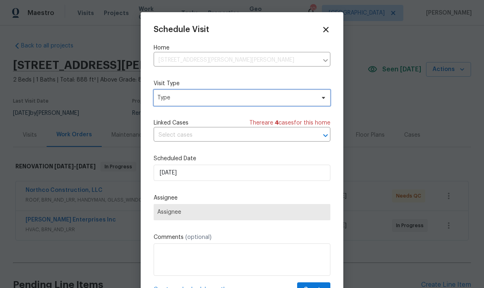
click at [298, 100] on span "Type" at bounding box center [236, 98] width 158 height 8
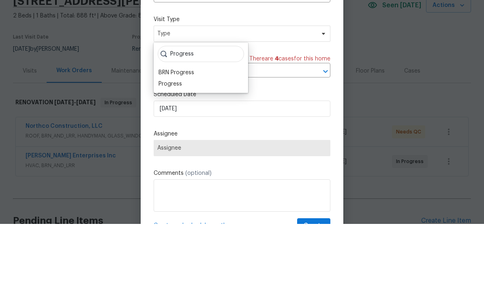
type input "Progress"
click at [181, 144] on div "Progress" at bounding box center [170, 148] width 24 height 8
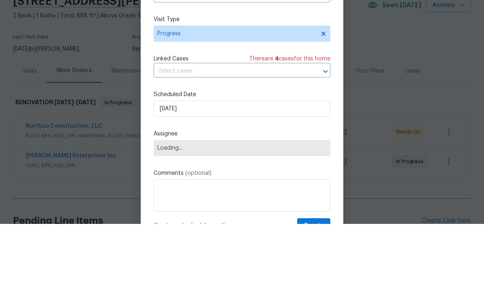
scroll to position [32, 0]
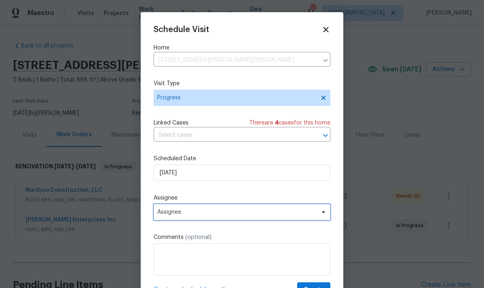
click at [317, 217] on span "Assignee" at bounding box center [242, 212] width 177 height 16
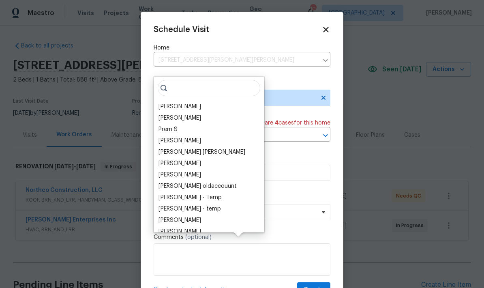
click at [195, 101] on div "[PERSON_NAME]" at bounding box center [209, 106] width 106 height 11
click at [189, 103] on div "[PERSON_NAME]" at bounding box center [179, 107] width 43 height 8
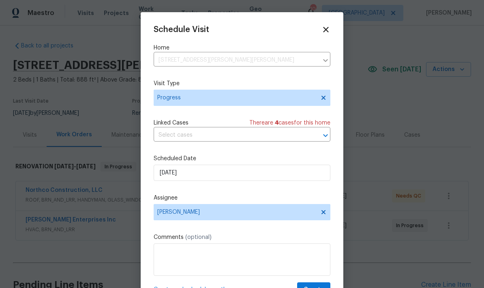
click at [276, 246] on textarea at bounding box center [242, 259] width 177 height 32
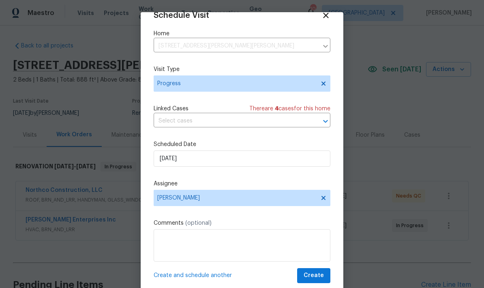
scroll to position [16, 0]
click at [321, 273] on span "Create" at bounding box center [314, 275] width 20 height 10
